Goal: Browse casually

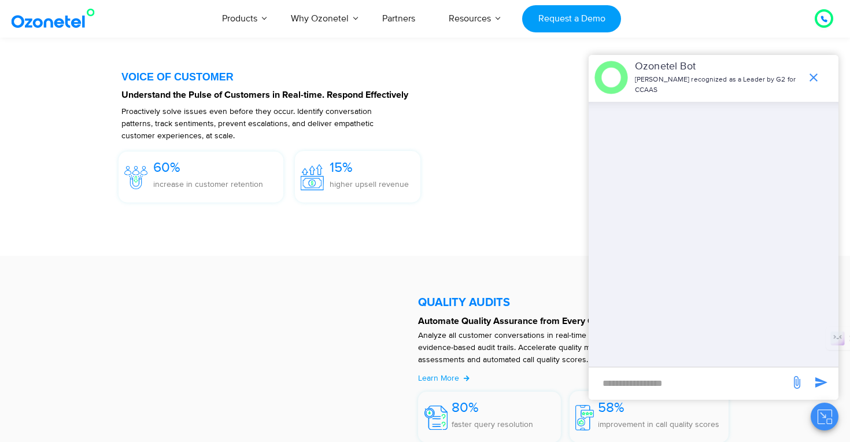
scroll to position [1830, 0]
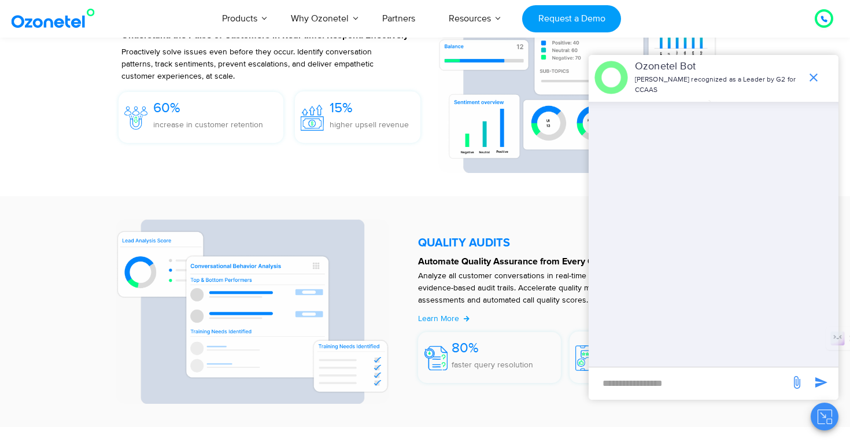
click at [812, 76] on icon "end chat or minimize" at bounding box center [814, 77] width 8 height 8
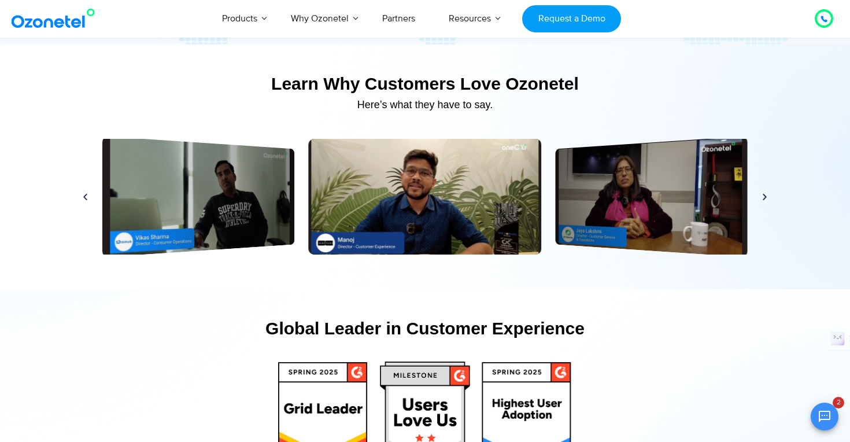
scroll to position [5483, 0]
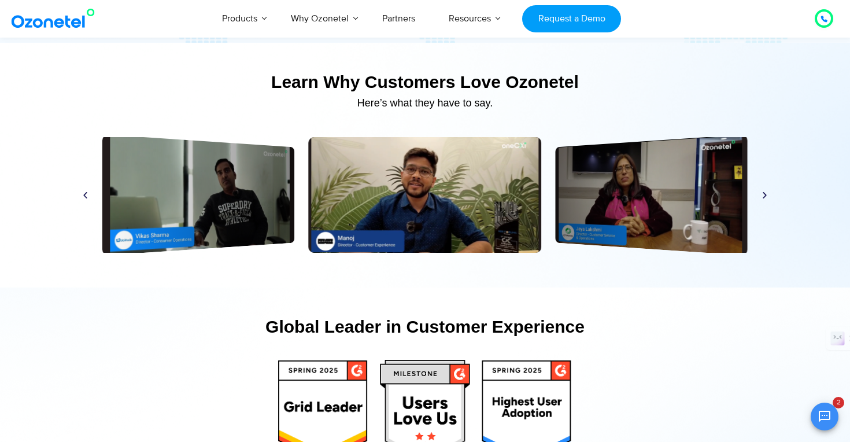
click at [764, 202] on div "Play Play Play Play Play Play Play Play Play Play Play Play" at bounding box center [425, 195] width 700 height 116
click at [764, 200] on div "Play Play Play Play Play Play Play Play Play Play Play Play" at bounding box center [425, 195] width 700 height 116
click at [764, 197] on icon "Next slide" at bounding box center [764, 195] width 9 height 9
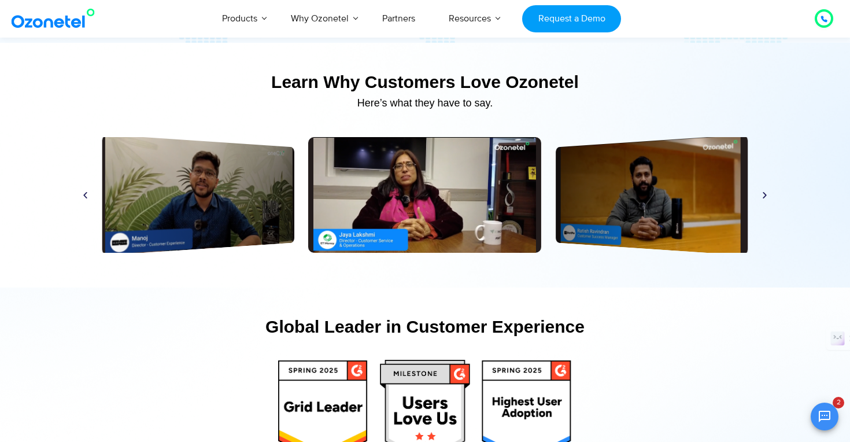
click at [764, 197] on icon "Next slide" at bounding box center [764, 195] width 9 height 9
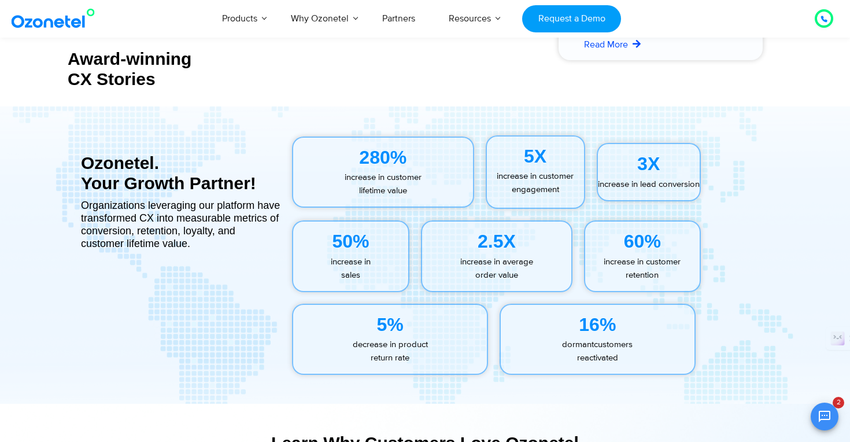
scroll to position [5123, 0]
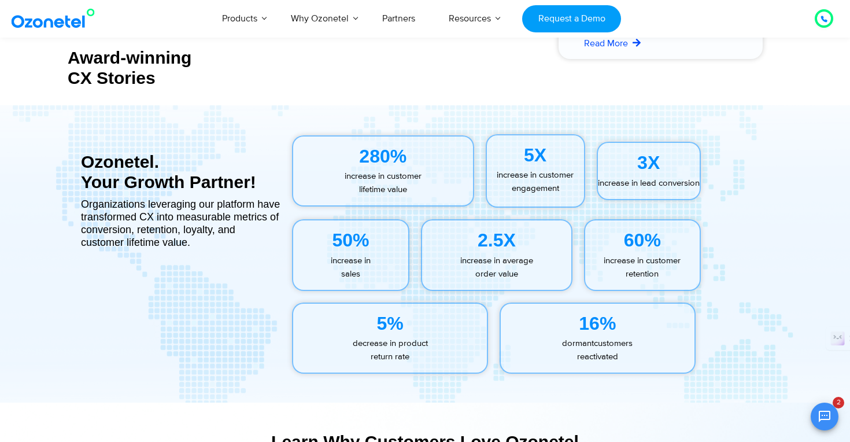
click at [66, 19] on img at bounding box center [56, 18] width 94 height 21
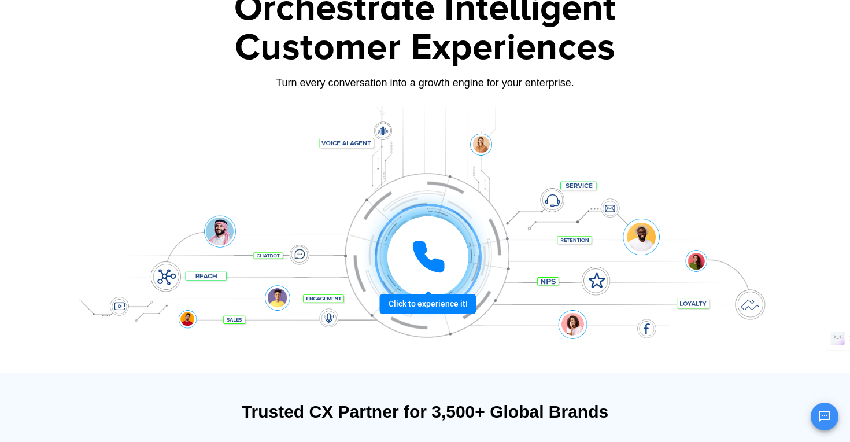
scroll to position [84, 0]
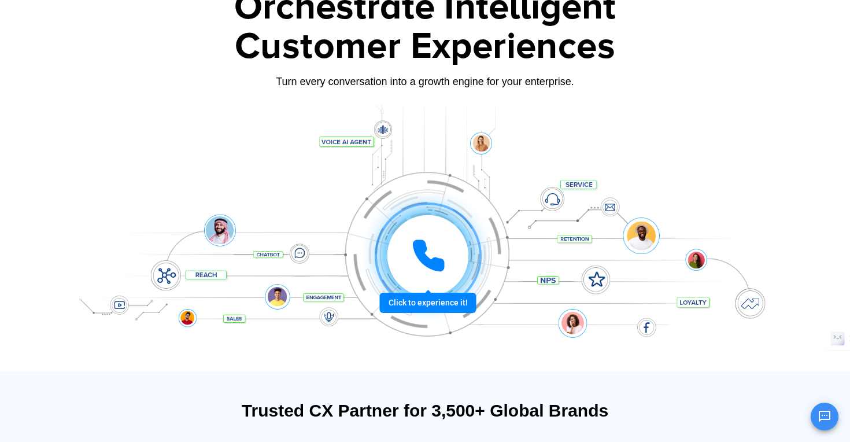
click at [429, 267] on icon at bounding box center [428, 255] width 29 height 29
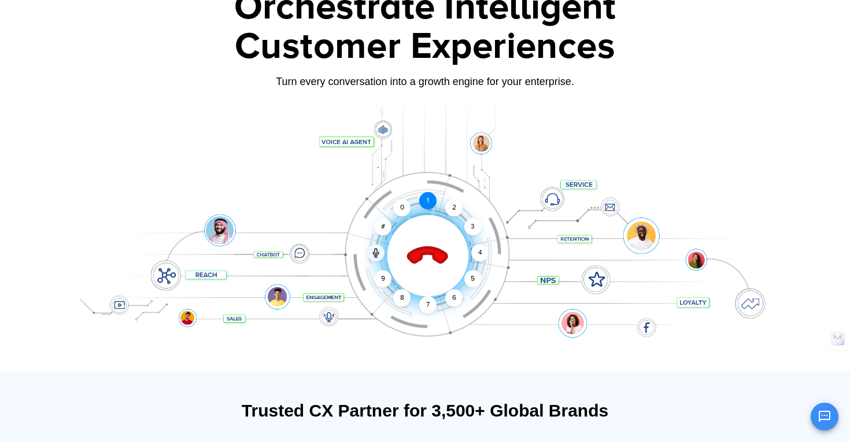
click at [425, 203] on div "1" at bounding box center [427, 200] width 17 height 17
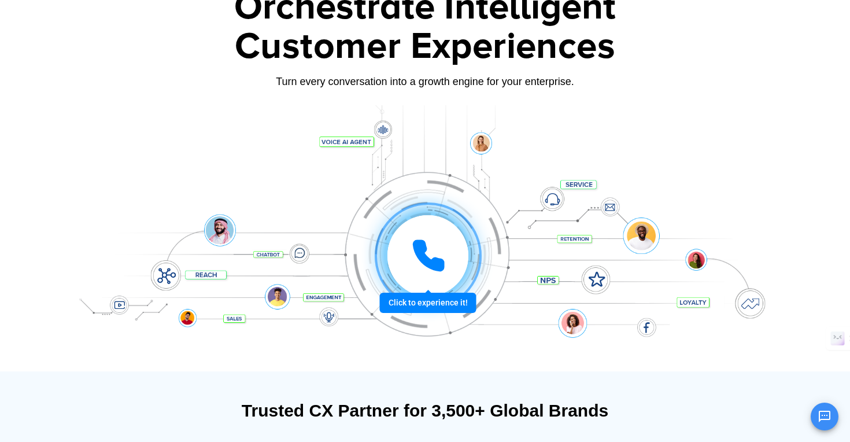
click at [430, 271] on icon at bounding box center [428, 255] width 35 height 35
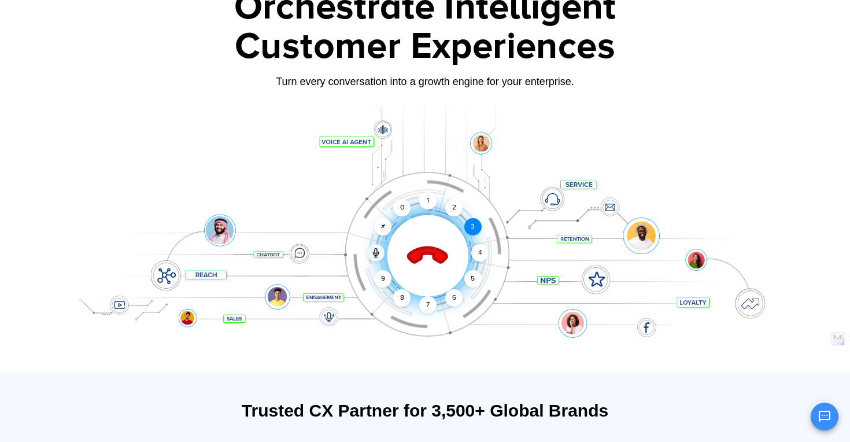
click at [475, 224] on div "3" at bounding box center [472, 226] width 17 height 17
click at [426, 201] on div "1" at bounding box center [427, 200] width 17 height 17
click at [431, 250] on icon at bounding box center [428, 256] width 40 height 40
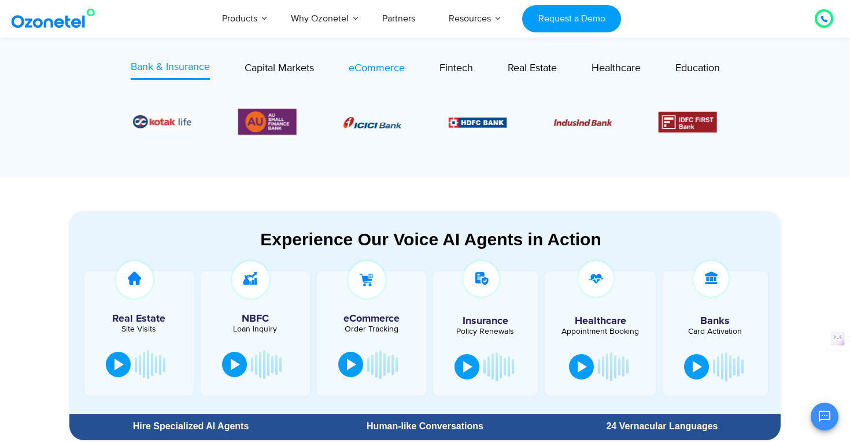
scroll to position [470, 0]
